Goal: Task Accomplishment & Management: Use online tool/utility

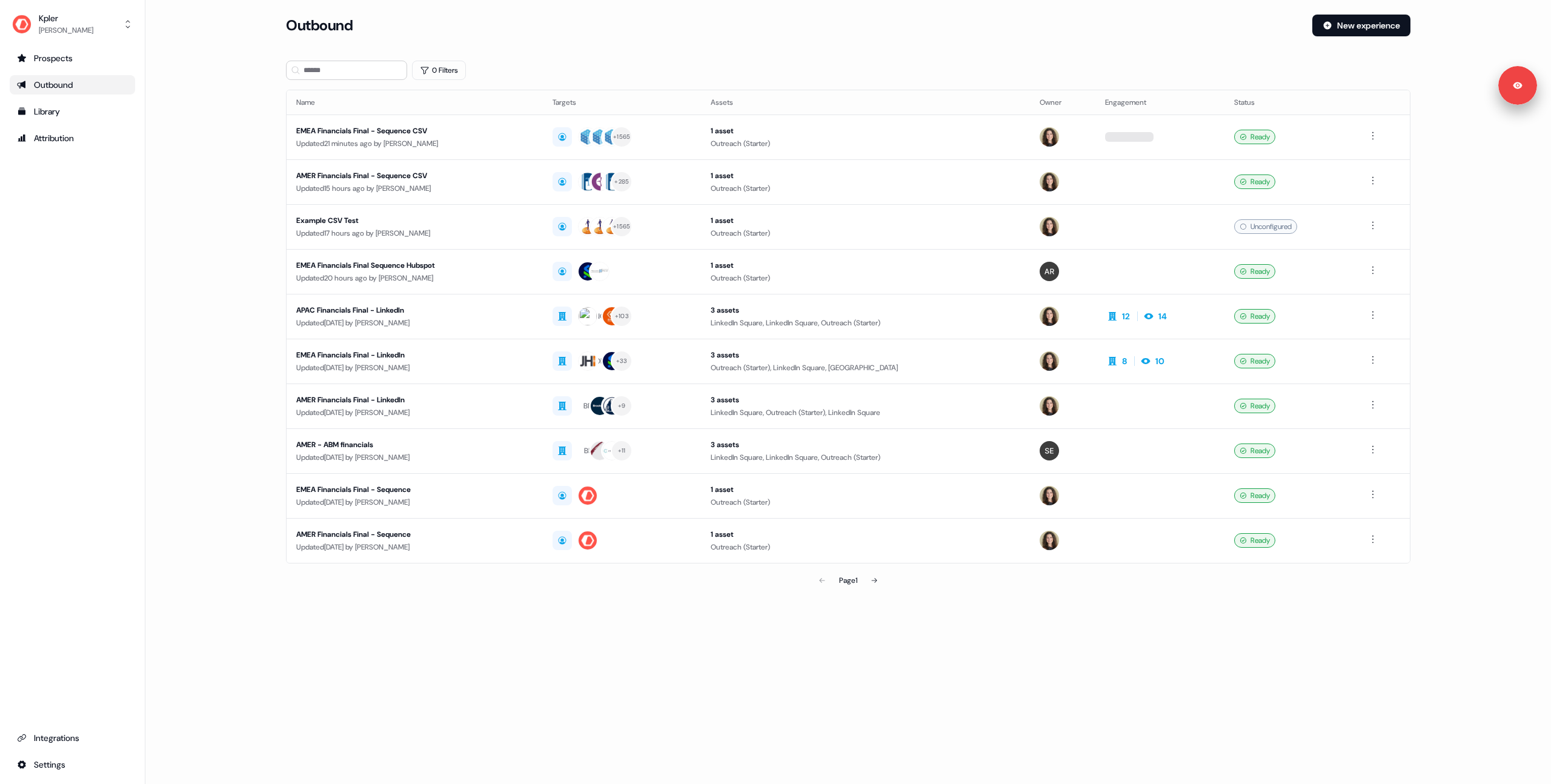
click at [198, 208] on main "Loading... Outbound New experience 0 Filters Name Targets Assets Owner Engageme…" at bounding box center [848, 321] width 1406 height 612
click at [1348, 23] on button "New experience" at bounding box center [1362, 26] width 98 height 22
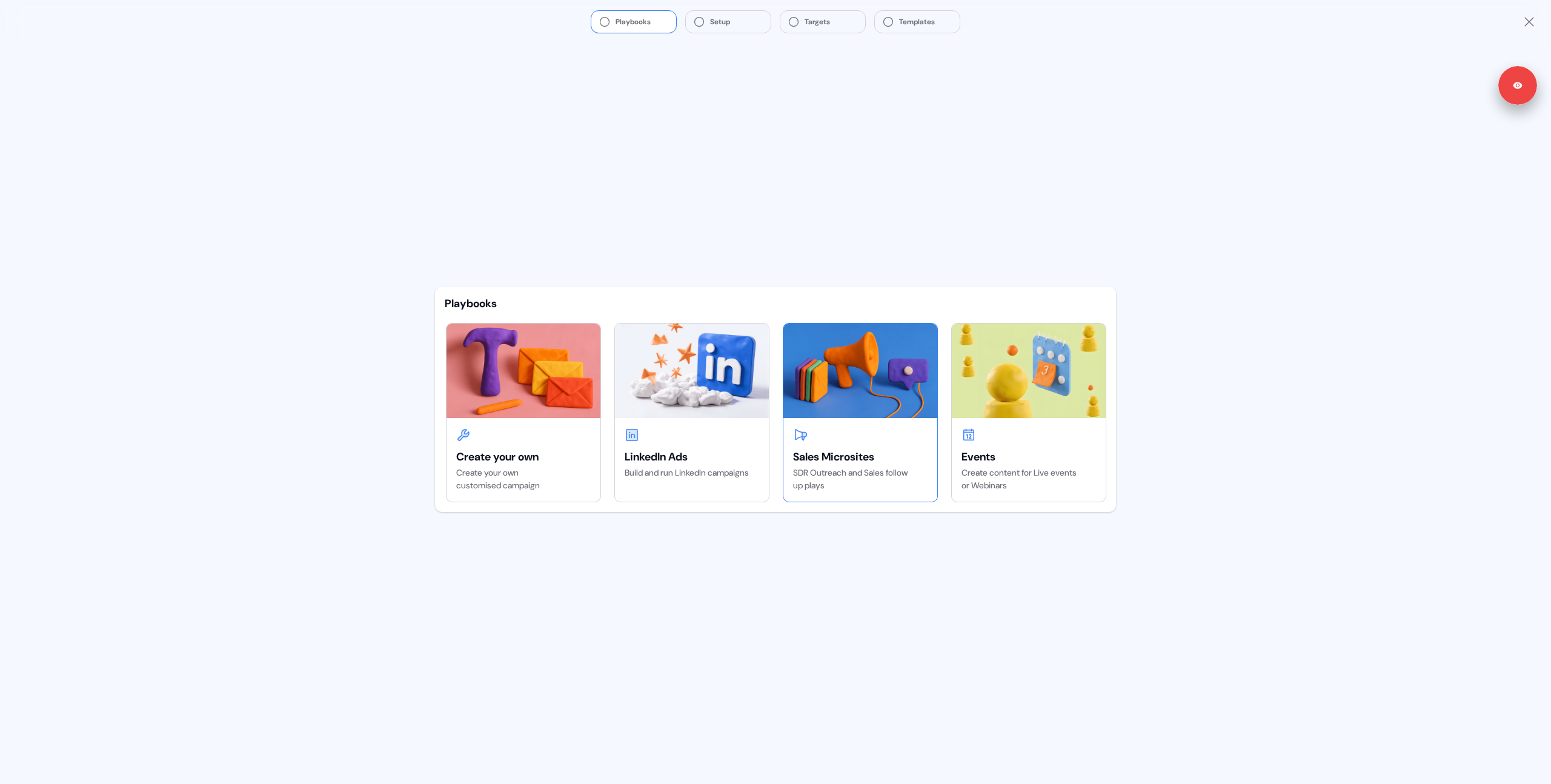
click at [859, 392] on img at bounding box center [860, 370] width 154 height 94
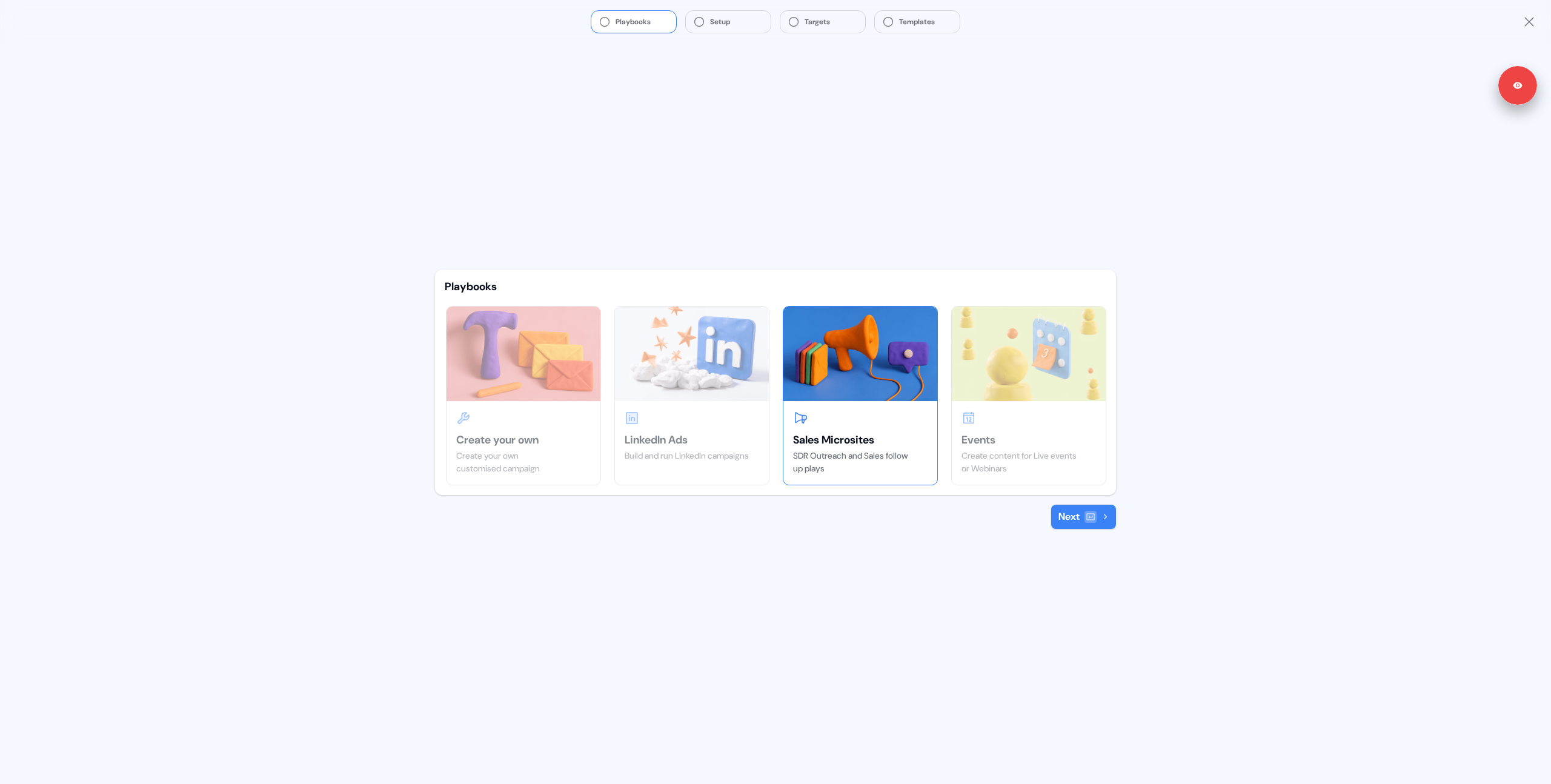
click at [1082, 529] on div "Playbooks Create your own Create your own customised campaign LinkedIn Ads Buil…" at bounding box center [776, 414] width 701 height 740
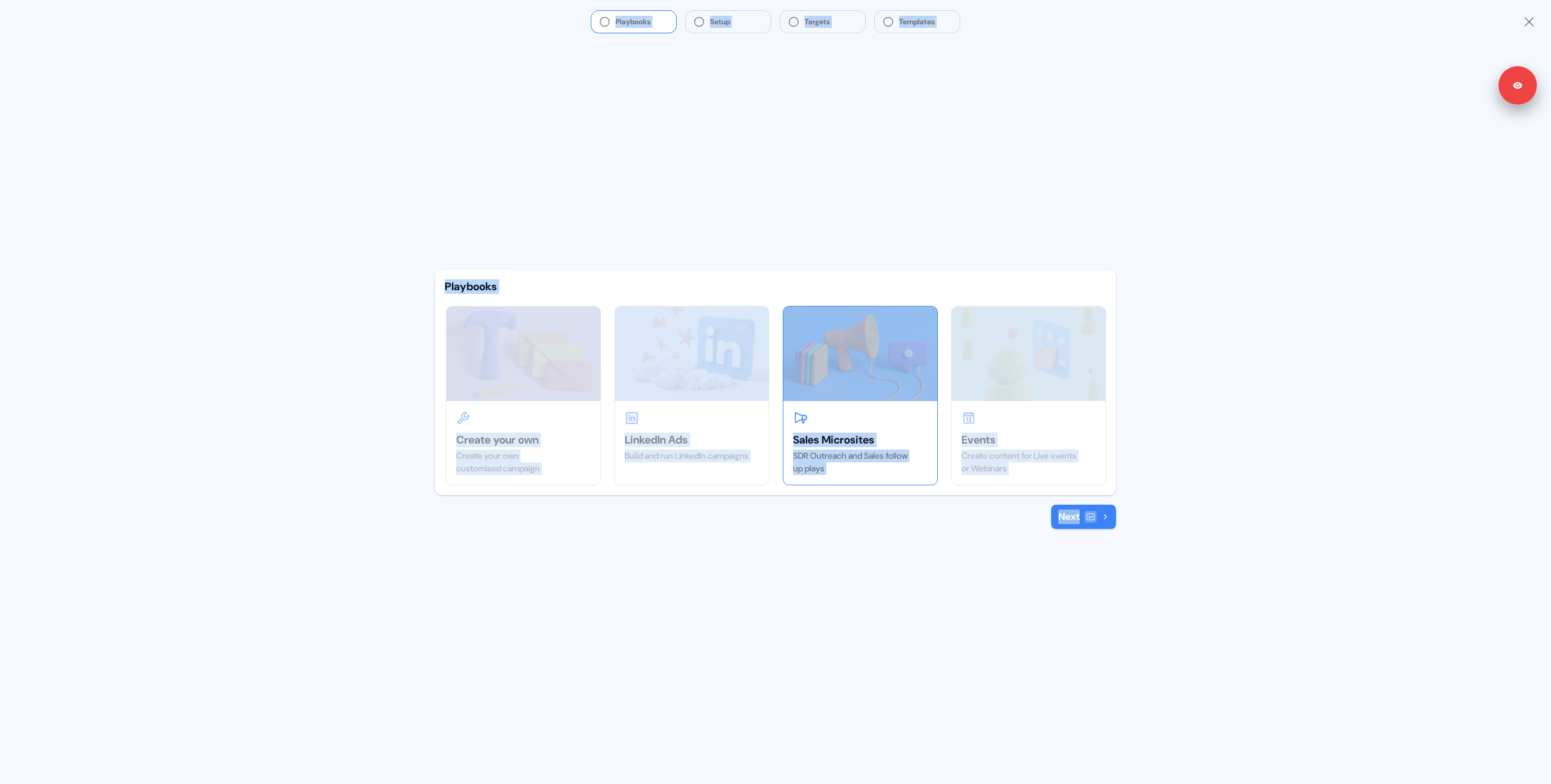
click at [1082, 529] on div "Playbooks Create your own Create your own customised campaign LinkedIn Ads Buil…" at bounding box center [776, 414] width 701 height 740
click at [1082, 524] on button "Next" at bounding box center [1083, 516] width 65 height 24
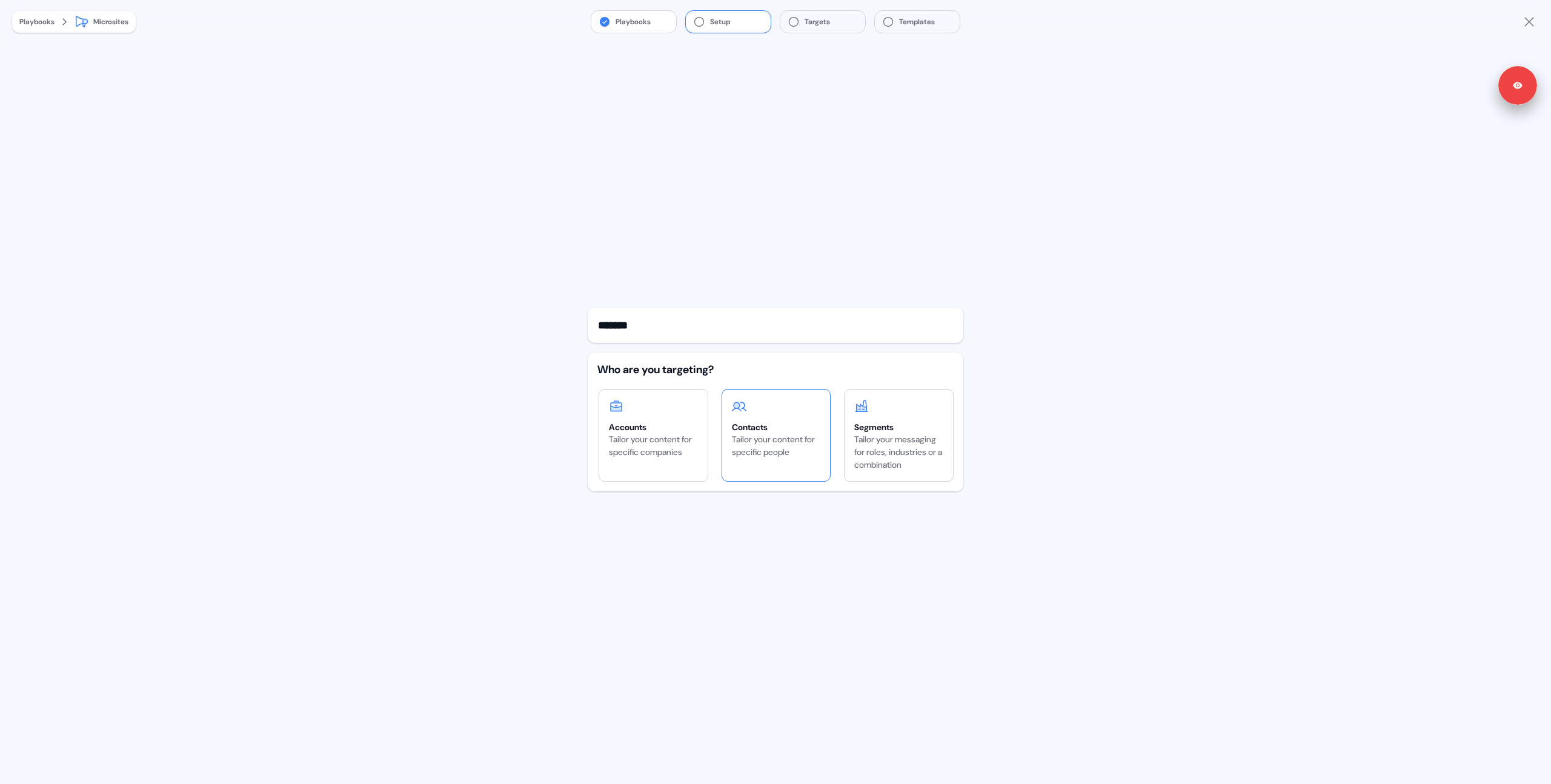
type input "*******"
click at [732, 439] on div "Tailor your content for specific people" at bounding box center [776, 446] width 89 height 26
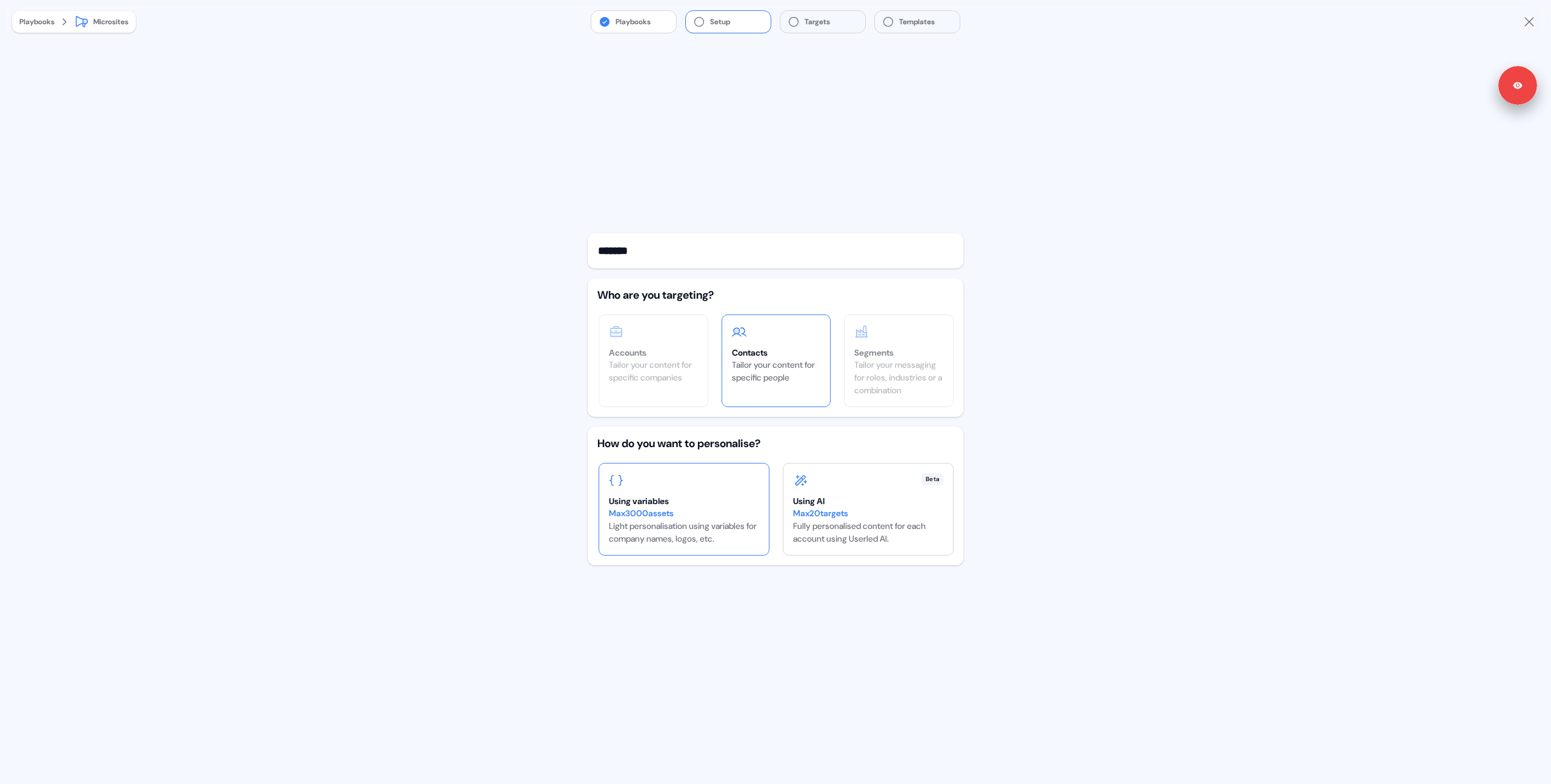
click at [699, 501] on div "Using variables" at bounding box center [684, 501] width 150 height 12
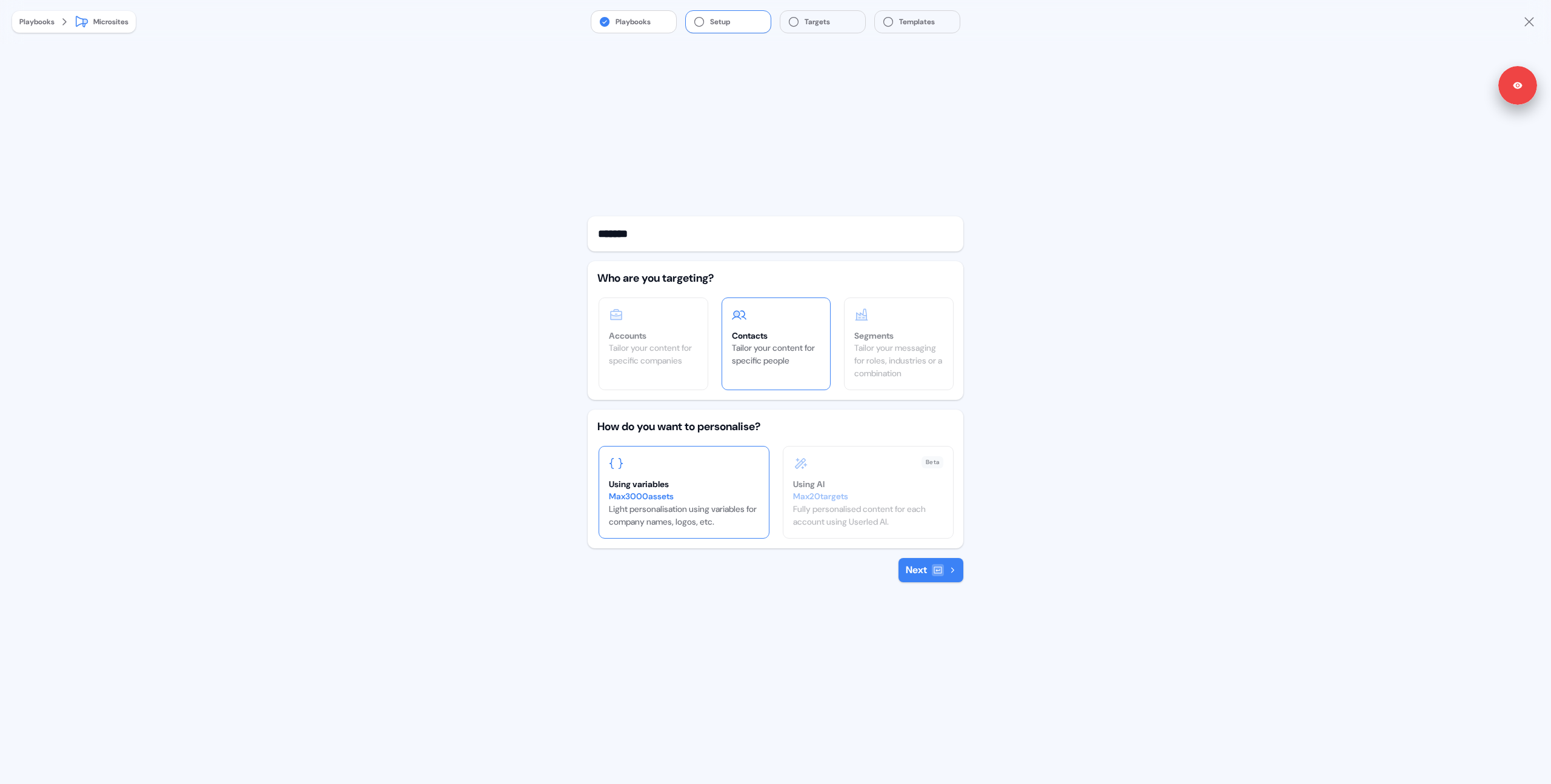
click at [929, 572] on button "Next" at bounding box center [931, 570] width 65 height 24
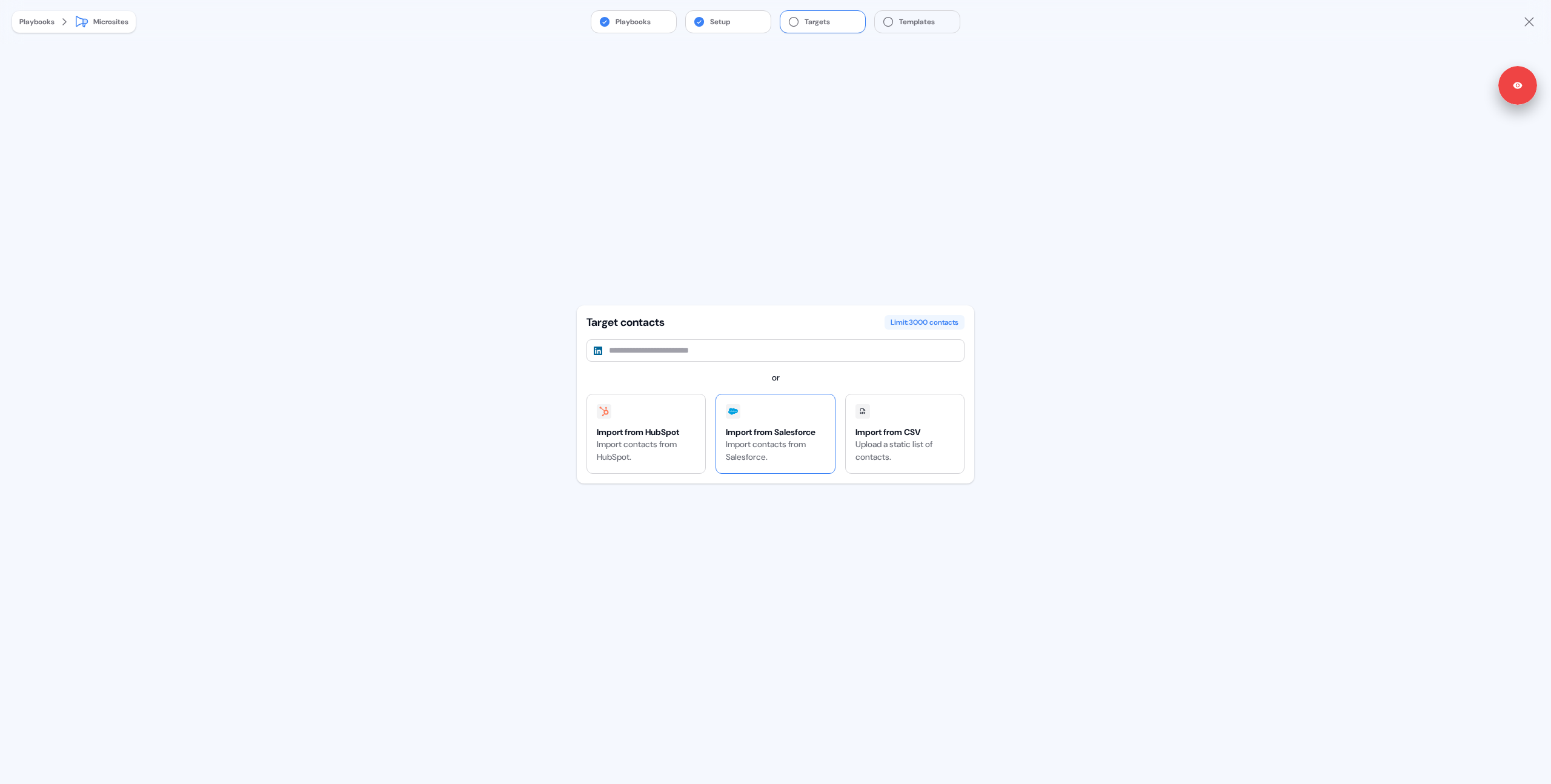
click at [800, 461] on div "Import contacts from Salesforce." at bounding box center [775, 451] width 98 height 26
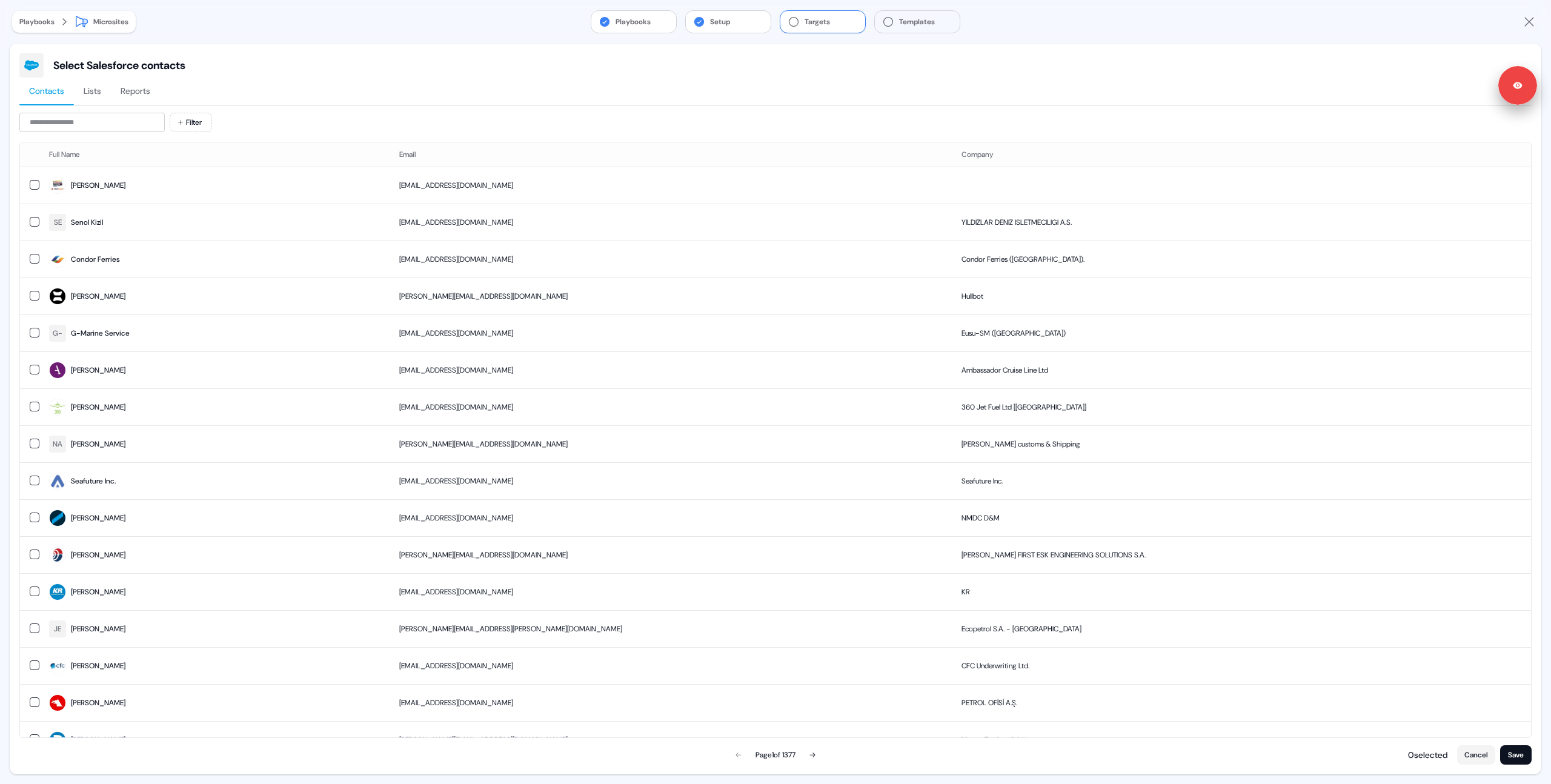
click at [137, 96] on span "Reports" at bounding box center [135, 91] width 30 height 12
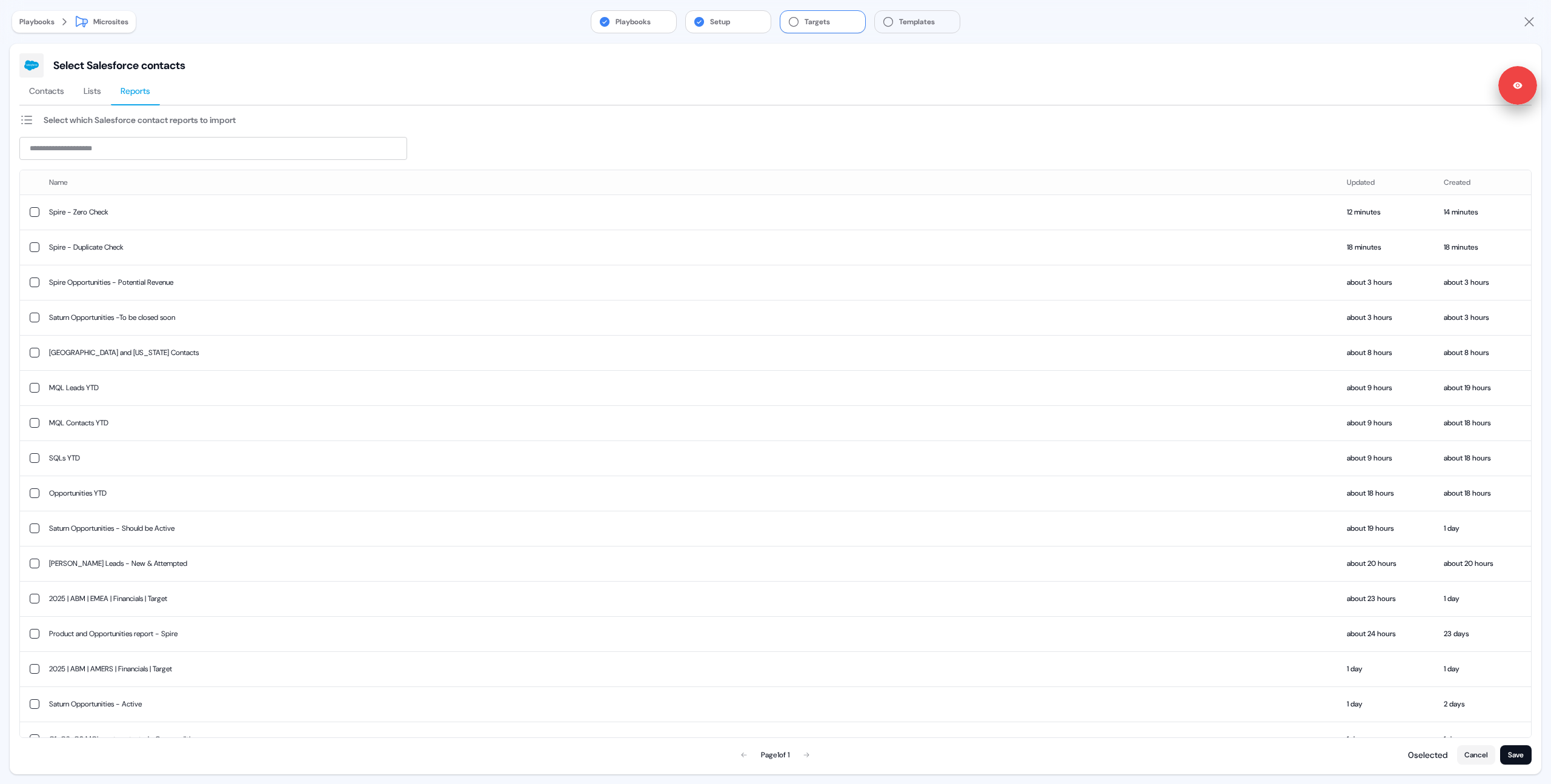
click at [52, 91] on span "Contacts" at bounding box center [46, 91] width 35 height 12
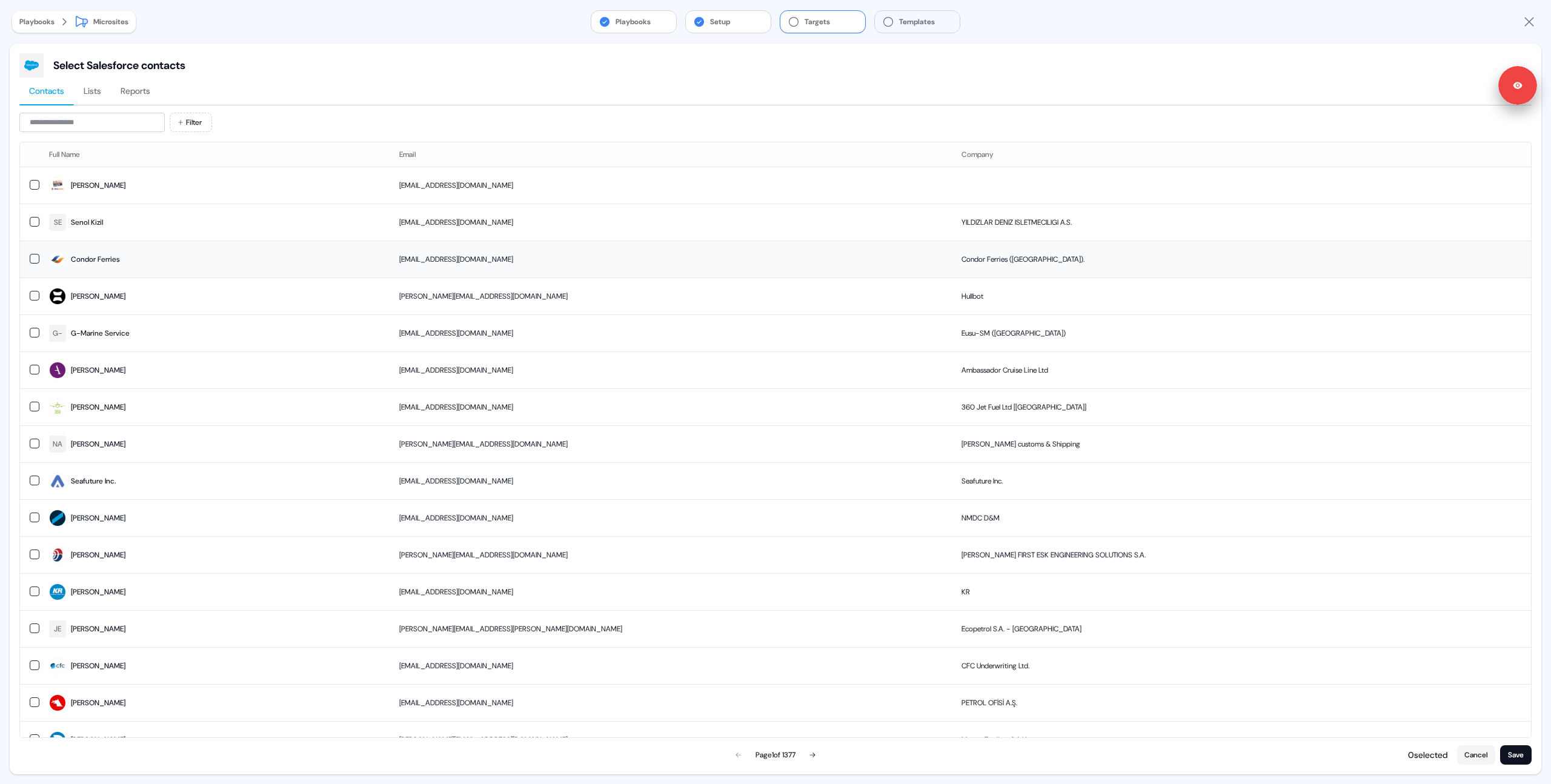
click at [36, 255] on button "button" at bounding box center [34, 258] width 9 height 9
click at [31, 293] on button "button" at bounding box center [34, 295] width 9 height 9
click at [36, 258] on button "button" at bounding box center [34, 259] width 9 height 9
click at [34, 297] on button "button" at bounding box center [34, 296] width 9 height 9
click at [141, 105] on div at bounding box center [776, 106] width 1513 height 2
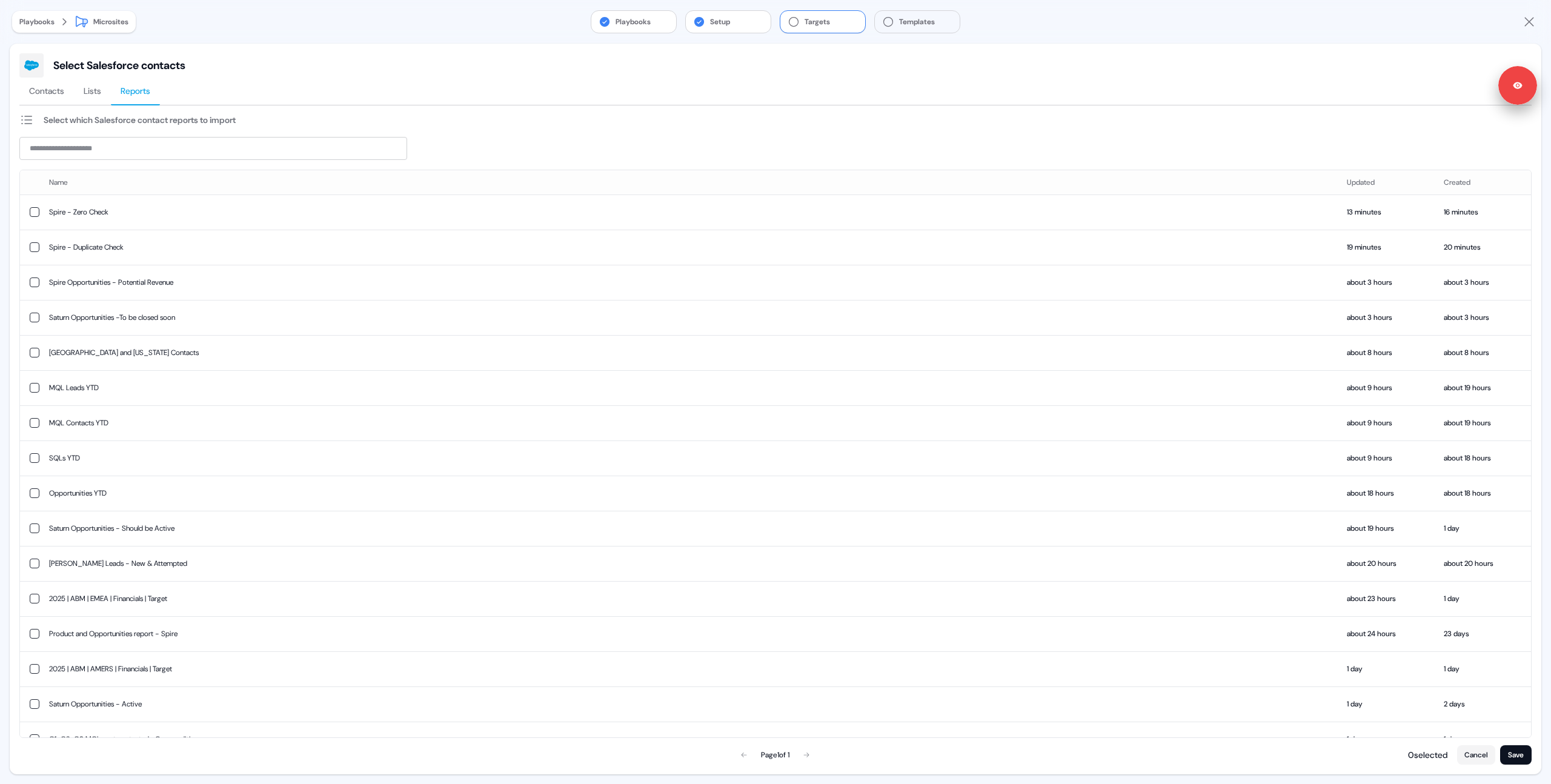
click at [141, 91] on span "Reports" at bounding box center [135, 91] width 30 height 12
click at [37, 247] on button "button" at bounding box center [34, 247] width 9 height 9
click at [725, 23] on button "Setup" at bounding box center [728, 22] width 85 height 22
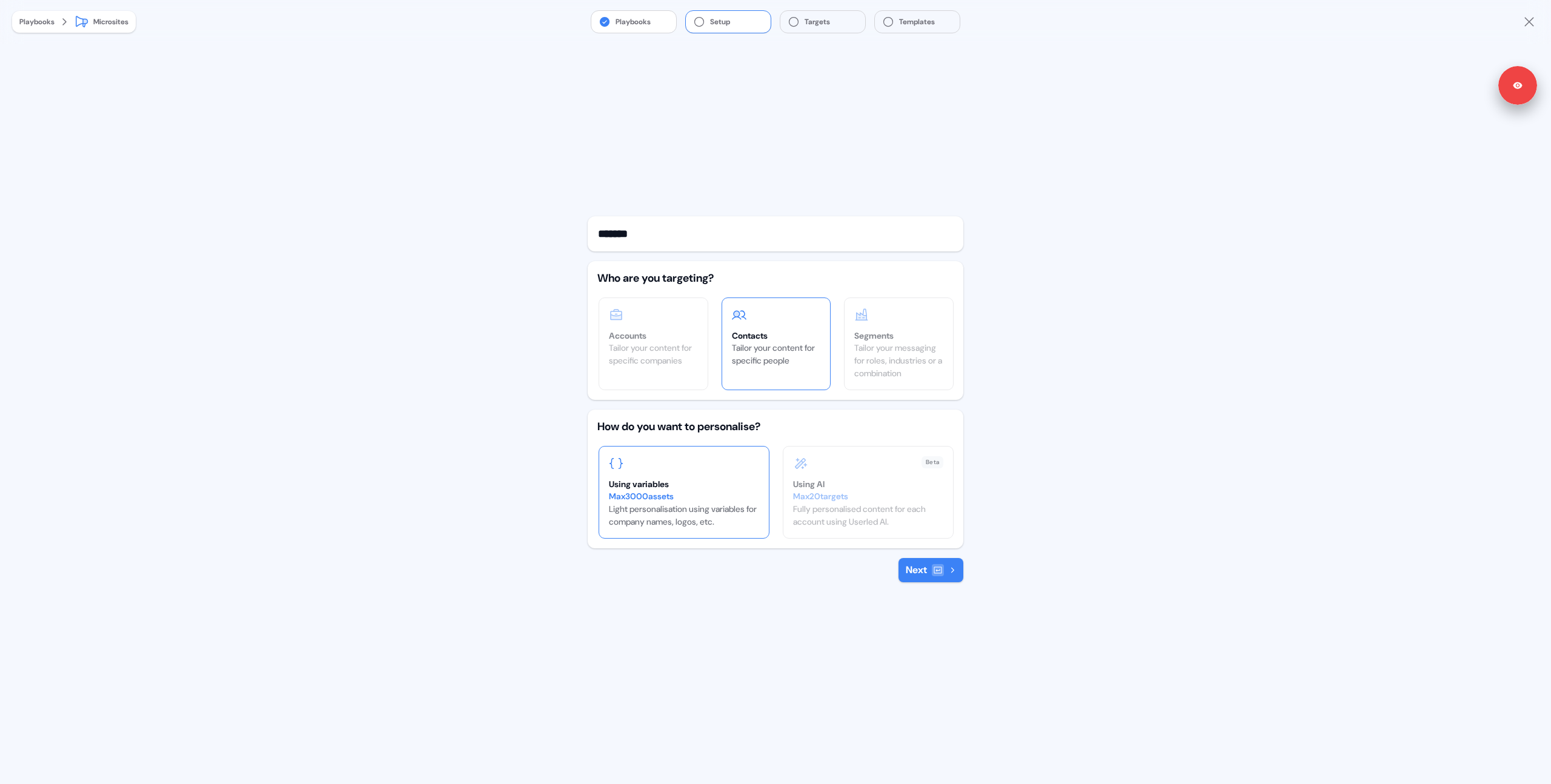
click at [926, 577] on button "Next" at bounding box center [931, 570] width 65 height 24
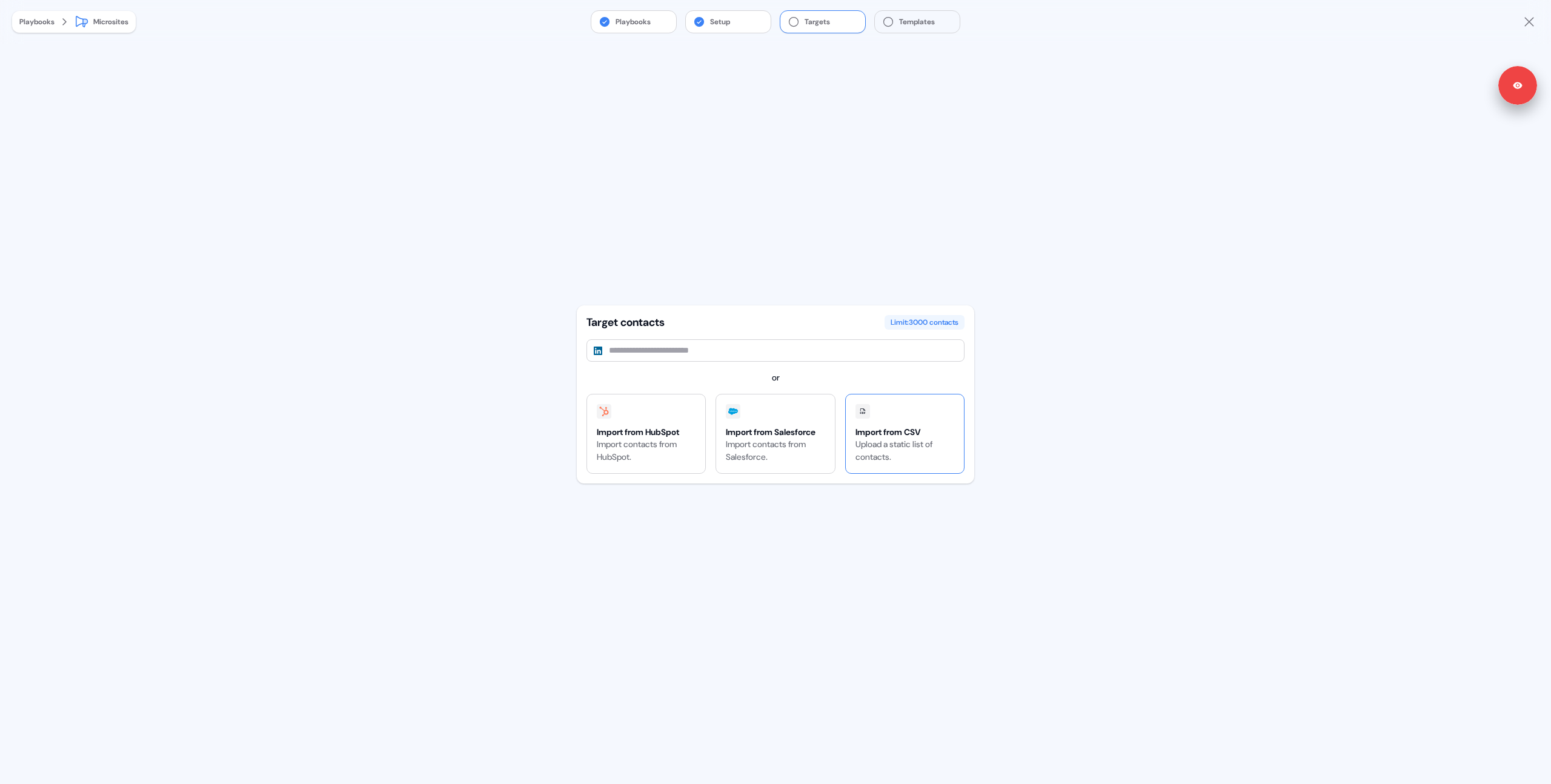
click at [890, 426] on div "Import from CSV" at bounding box center [905, 432] width 98 height 12
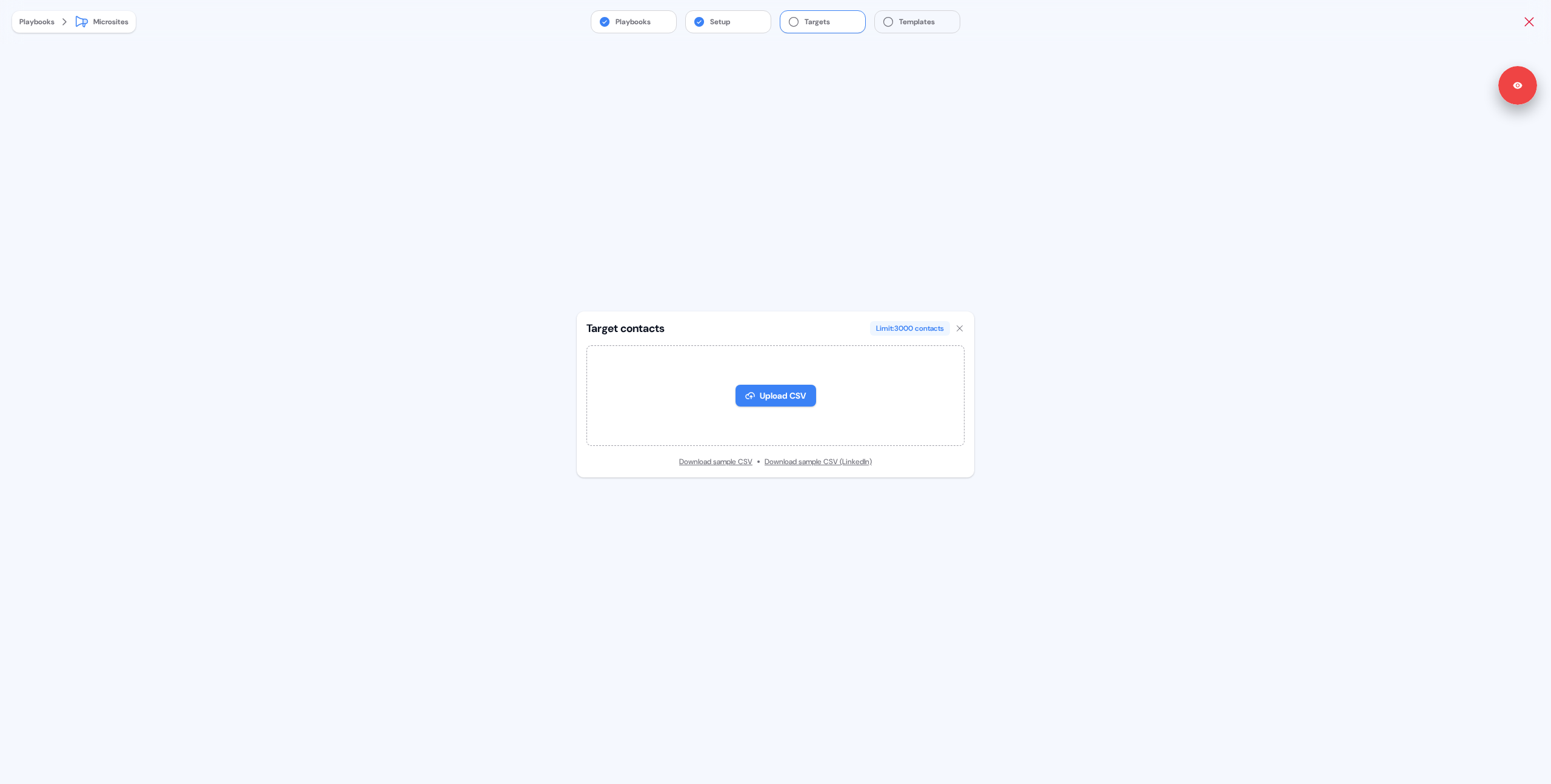
click at [1526, 20] on icon "Close" at bounding box center [1529, 22] width 15 height 15
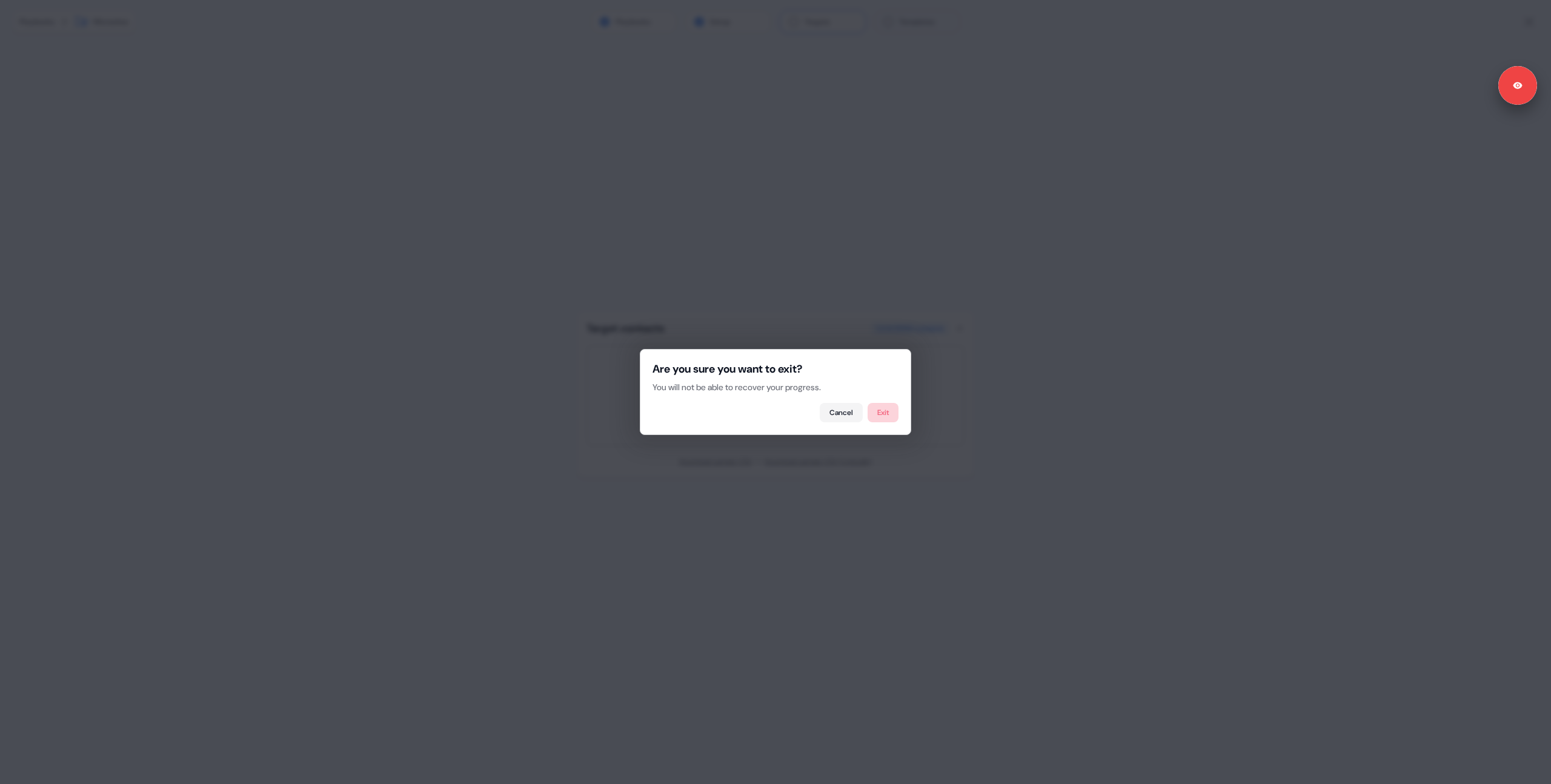
click at [874, 404] on button "Exit" at bounding box center [883, 412] width 31 height 20
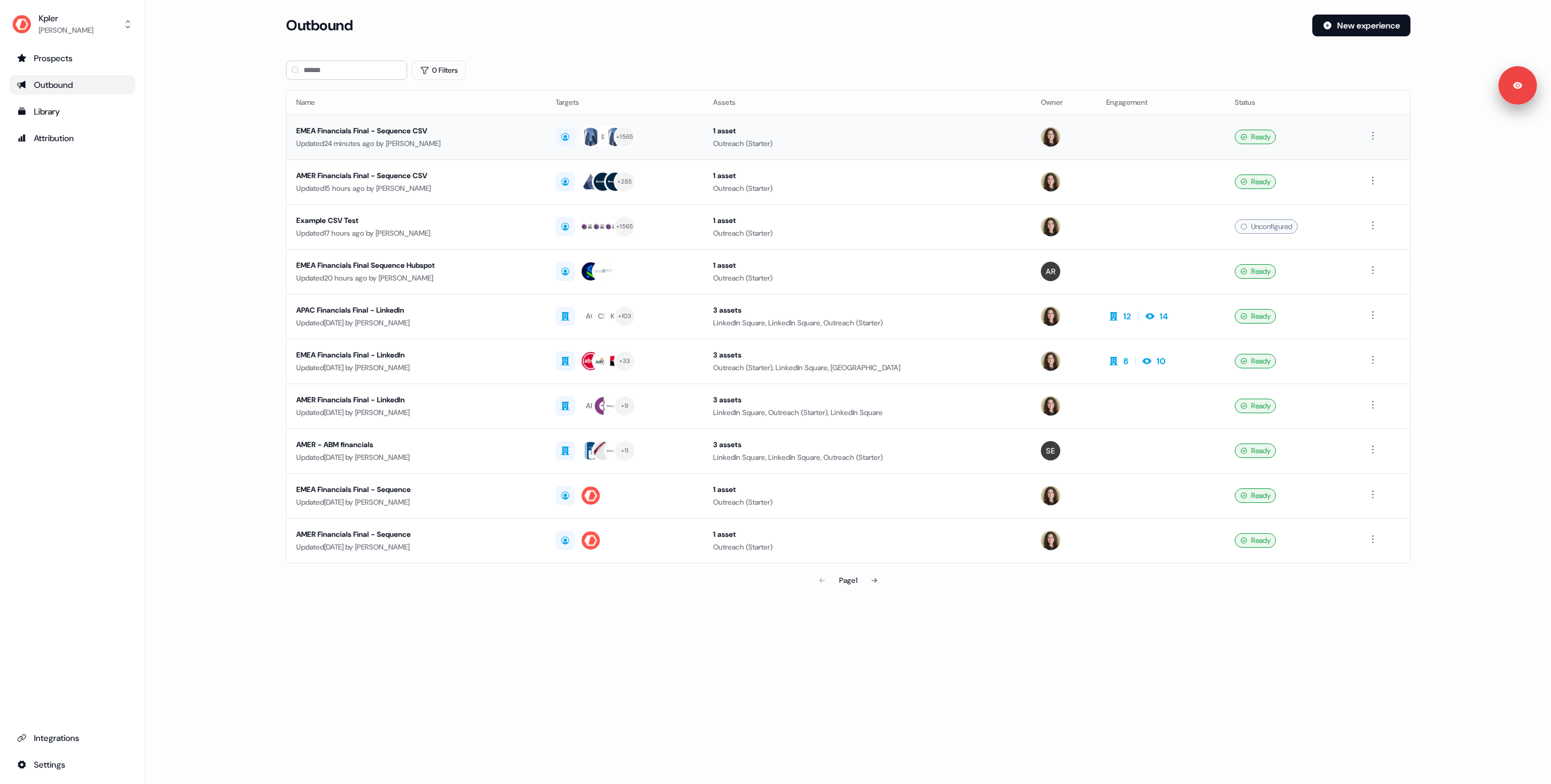
click at [449, 136] on div "EMEA Financials Final - Sequence CSV" at bounding box center [415, 131] width 240 height 12
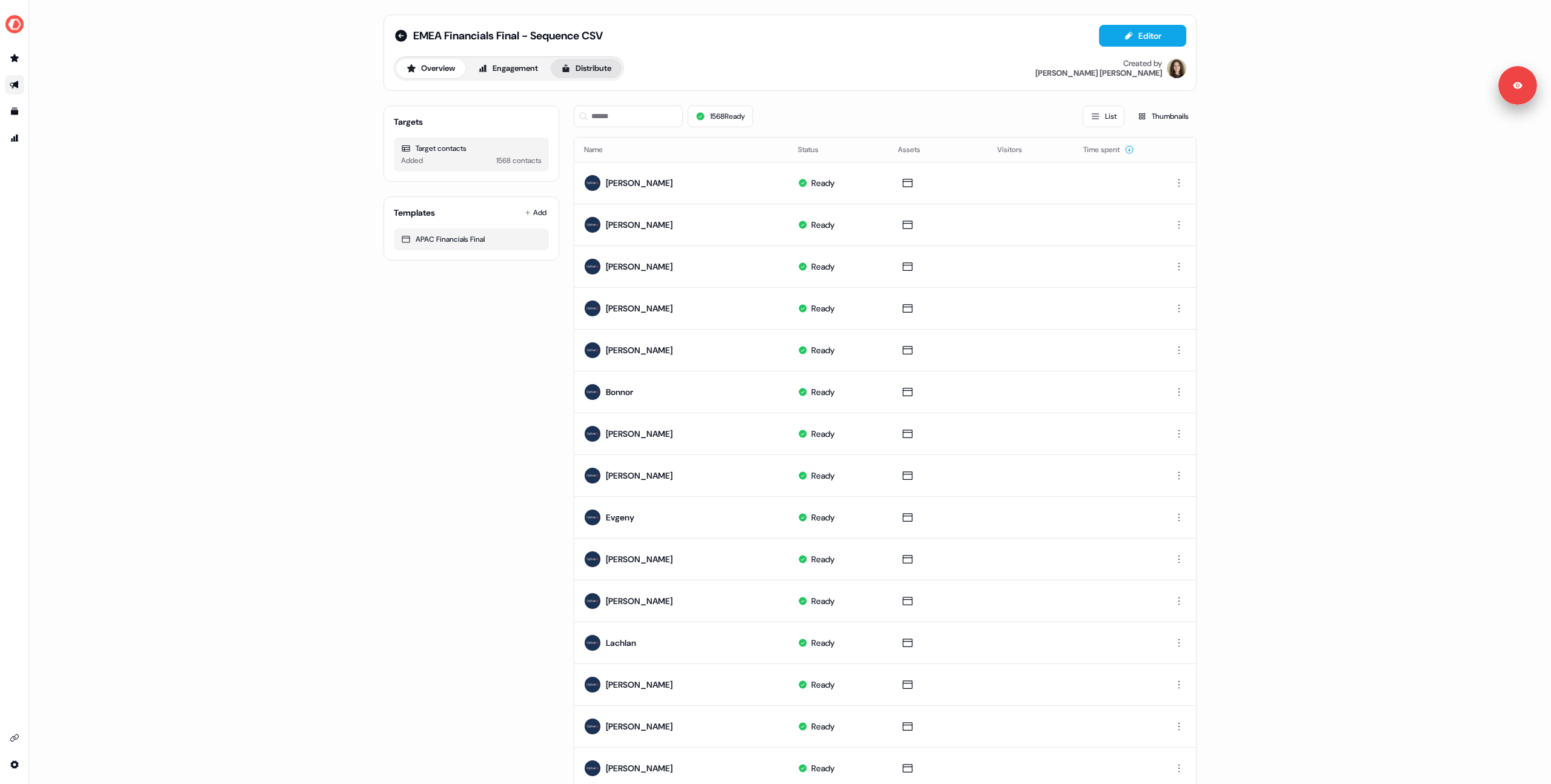
click at [577, 66] on button "Distribute" at bounding box center [586, 68] width 71 height 20
click at [607, 66] on button "Distribute" at bounding box center [586, 68] width 71 height 20
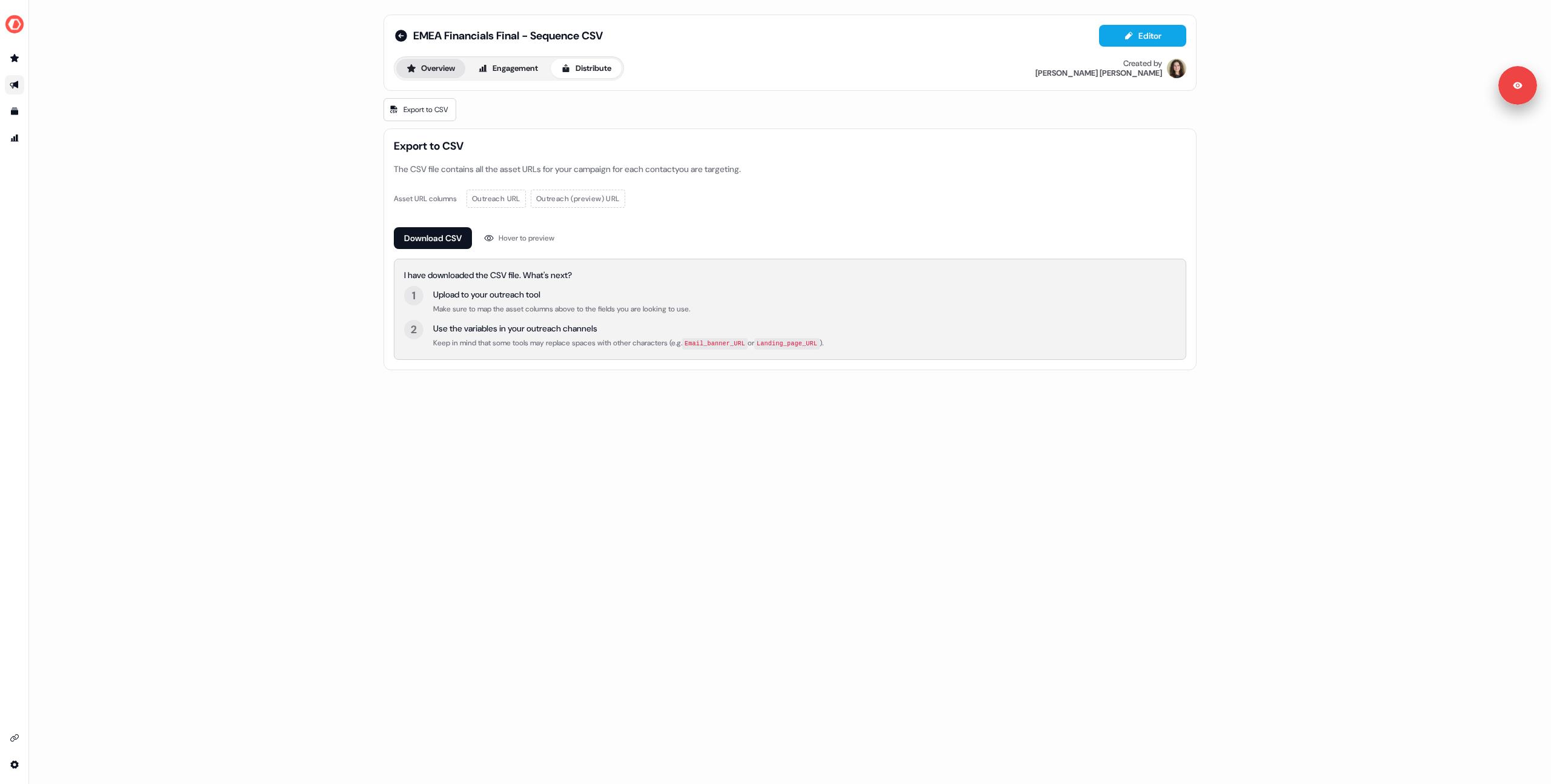
click at [447, 75] on button "Overview" at bounding box center [430, 68] width 69 height 20
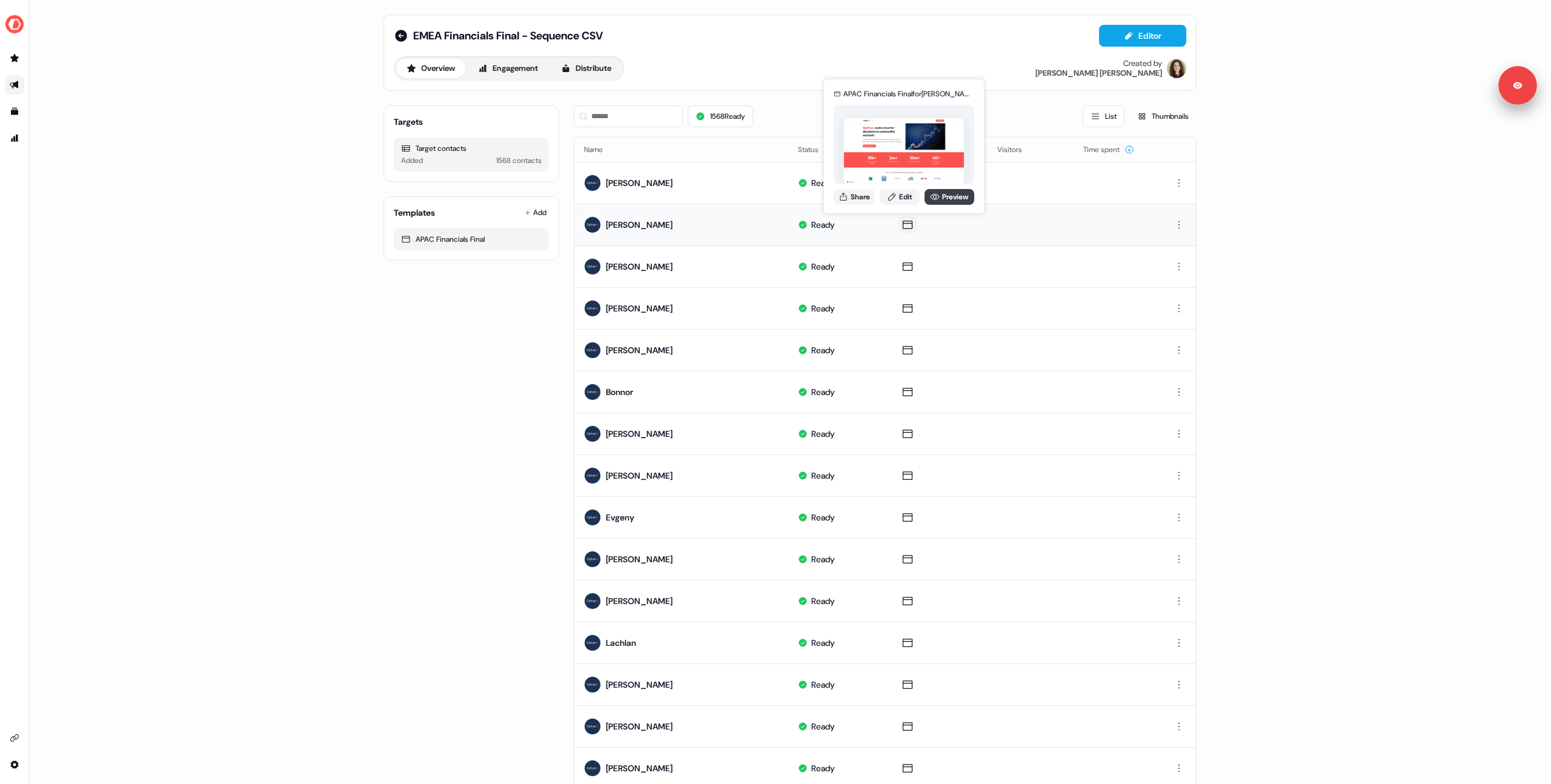
click at [945, 201] on link "Preview" at bounding box center [950, 197] width 50 height 16
click at [396, 472] on div "Targets Target contacts Added 1568 contacts Templates Add APAC Financials Final" at bounding box center [471, 559] width 176 height 927
click at [332, 426] on div "EMEA Financials Final - Sequence CSV Editor Overview Engagement Distribute Crea…" at bounding box center [790, 392] width 1522 height 784
click at [34, 613] on div "EMEA Financials Final - Sequence CSV Editor Overview Engagement Distribute Crea…" at bounding box center [790, 392] width 1522 height 784
click at [220, 130] on div "EMEA Financials Final - Sequence CSV Editor Overview Engagement Distribute Crea…" at bounding box center [790, 392] width 1522 height 784
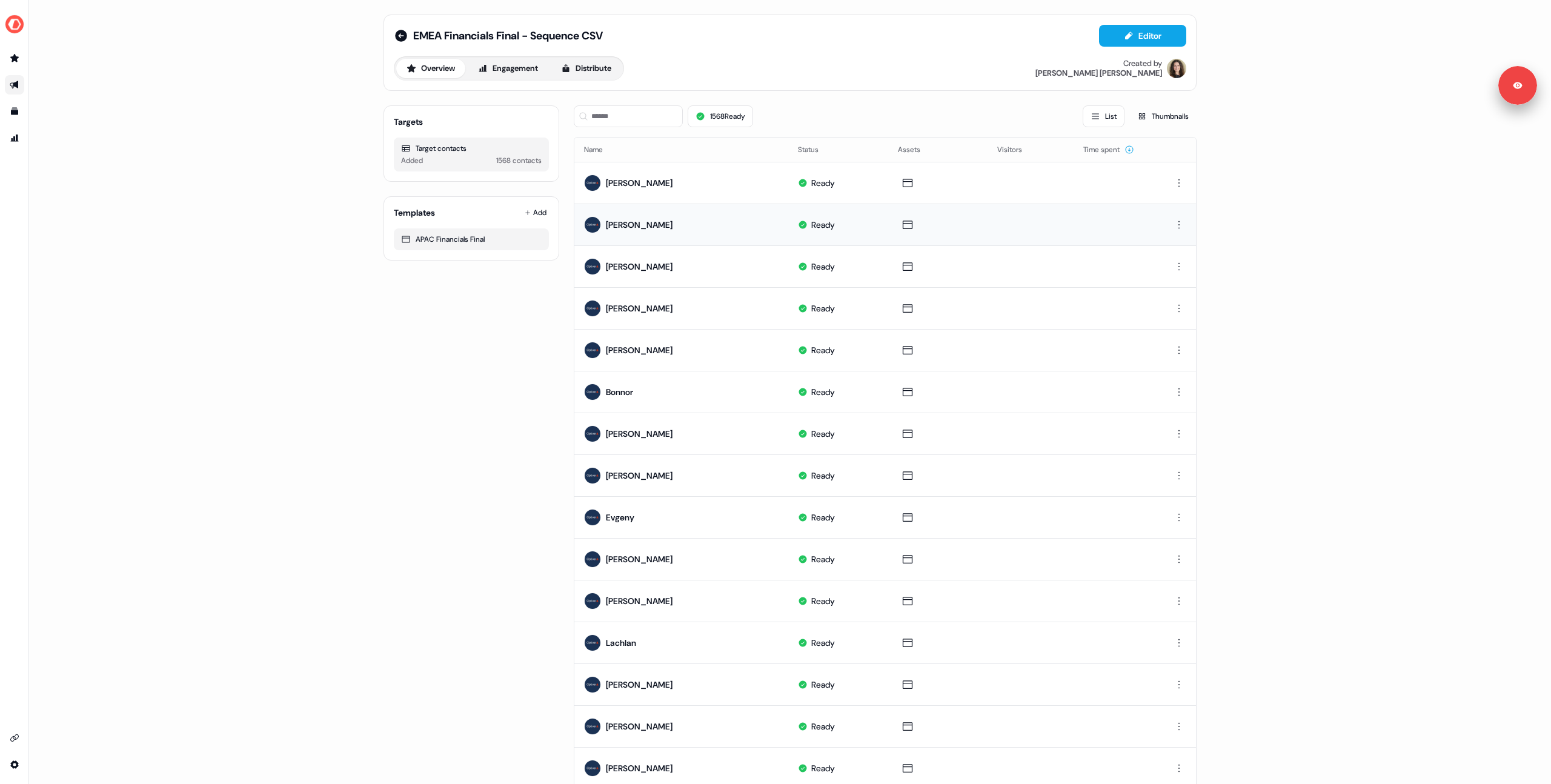
click at [223, 150] on div "EMEA Financials Final - Sequence CSV Editor Overview Engagement Distribute Crea…" at bounding box center [790, 392] width 1522 height 784
click at [266, 161] on div "EMEA Financials Final - Sequence CSV Editor Overview Engagement Distribute Crea…" at bounding box center [790, 392] width 1522 height 784
click at [218, 163] on div "EMEA Financials Final - Sequence CSV Editor Overview Engagement Distribute Crea…" at bounding box center [790, 392] width 1522 height 784
click at [351, 361] on div "EMEA Financials Final - Sequence CSV Editor Overview Engagement Distribute Crea…" at bounding box center [790, 392] width 1522 height 784
click at [13, 33] on img "side nav menu" at bounding box center [14, 24] width 20 height 20
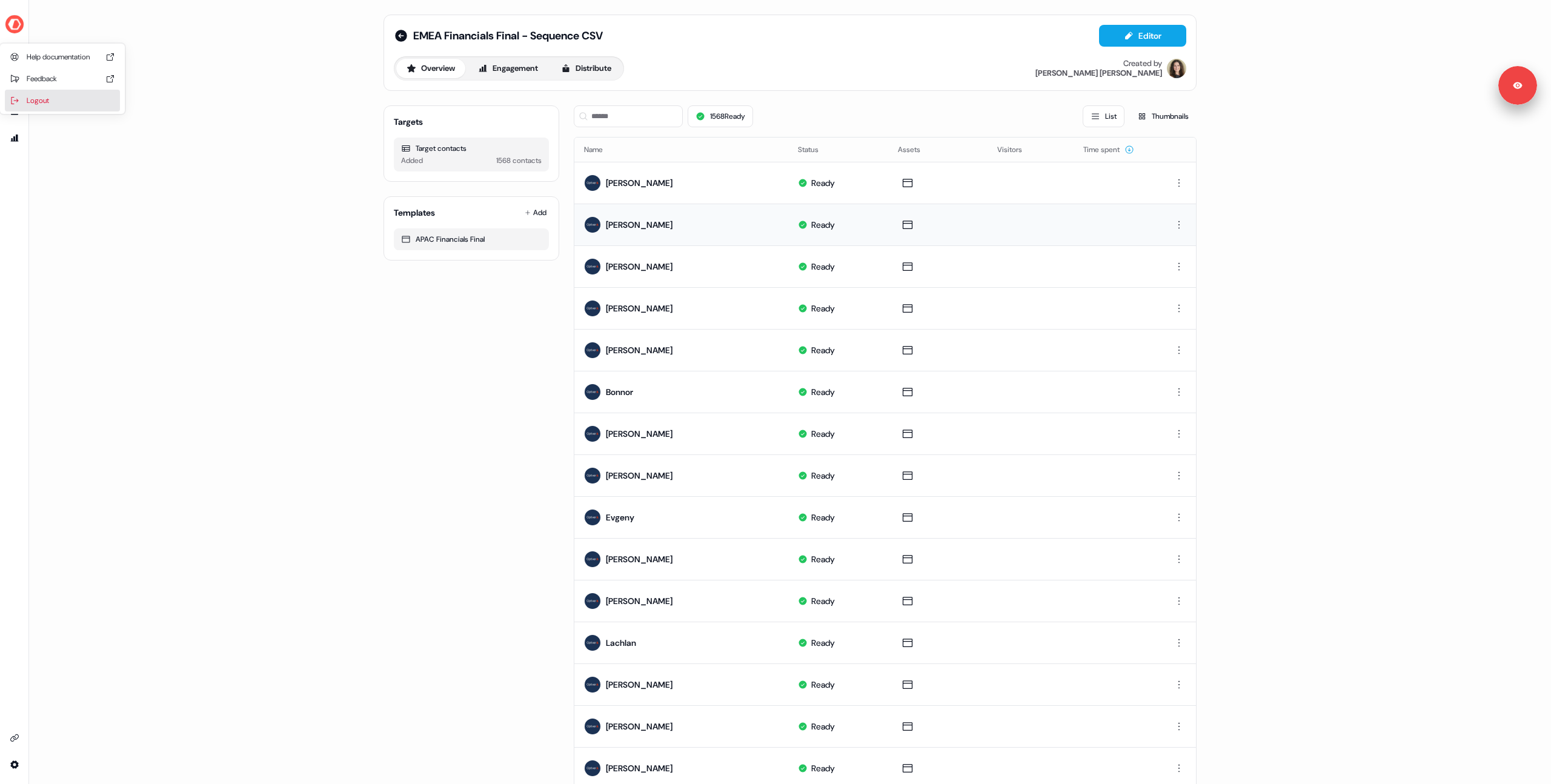
click at [47, 91] on div "Logout" at bounding box center [62, 101] width 115 height 22
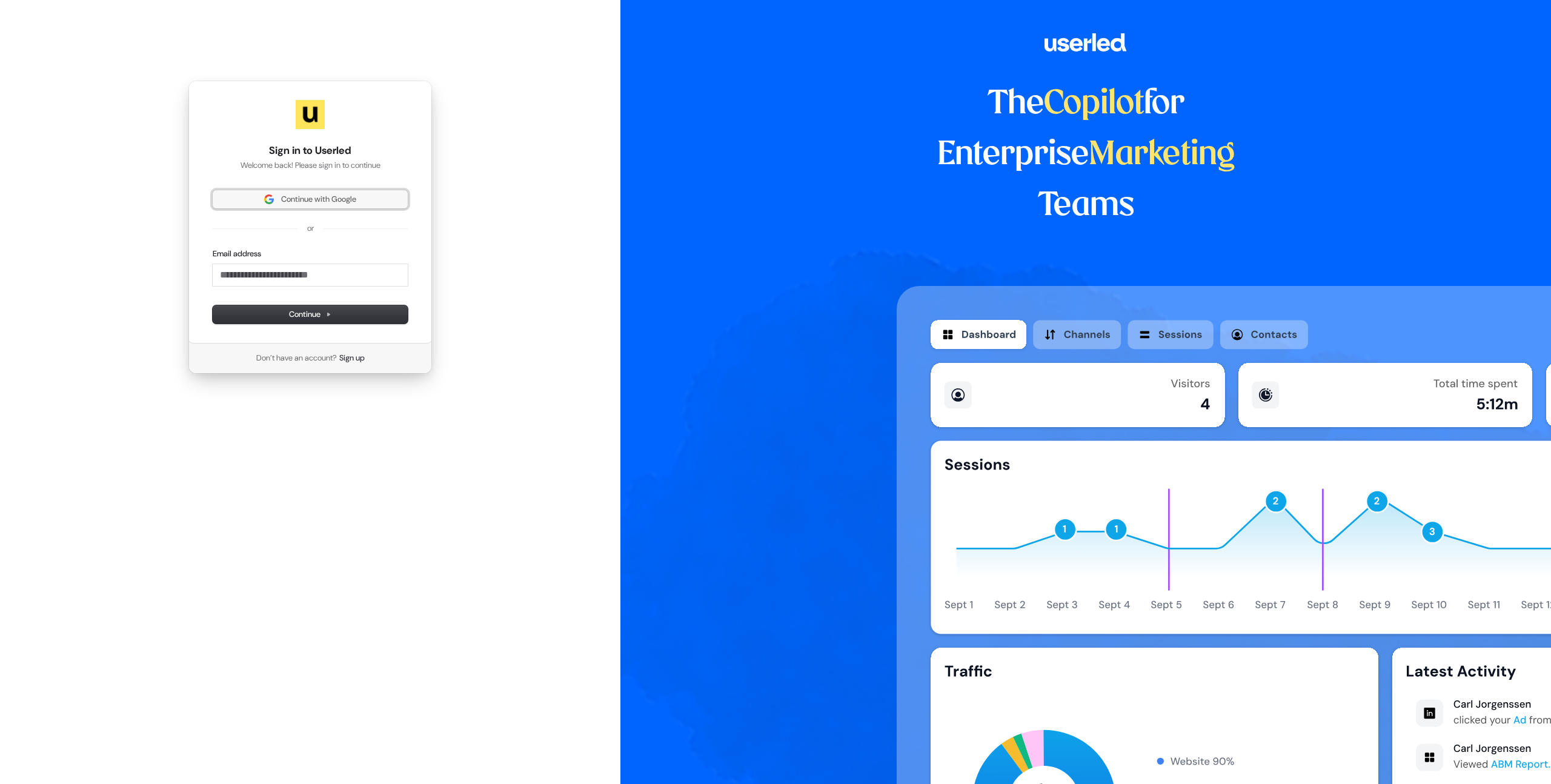
click at [312, 198] on span "Continue with Google" at bounding box center [319, 199] width 75 height 11
